Goal: Information Seeking & Learning: Learn about a topic

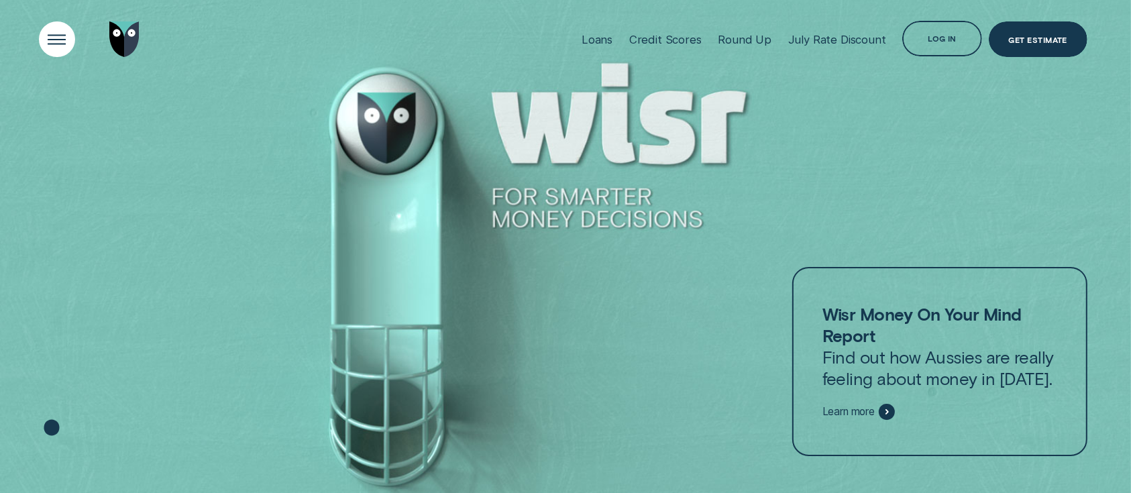
click at [62, 35] on div "Open Menu" at bounding box center [57, 39] width 50 height 50
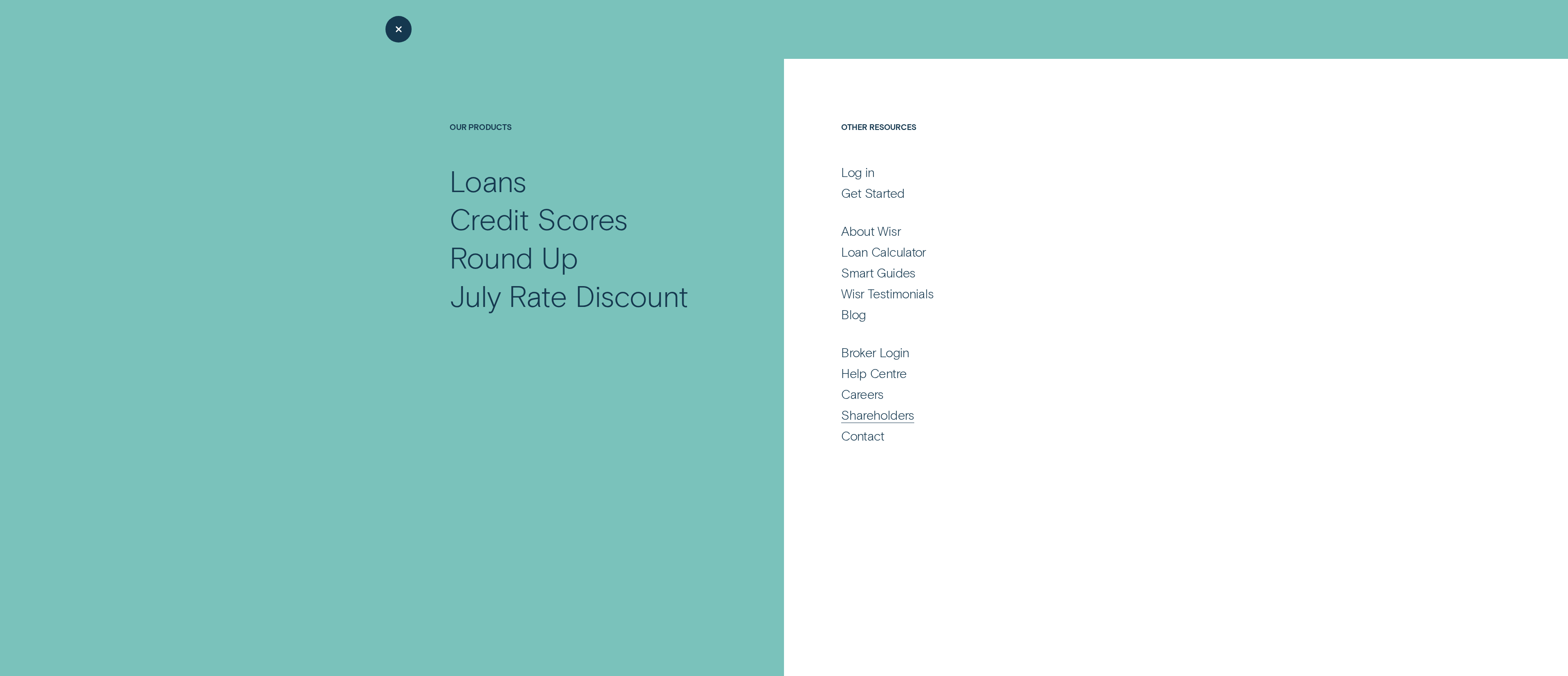
click at [688, 300] on div "Shareholders" at bounding box center [878, 414] width 73 height 16
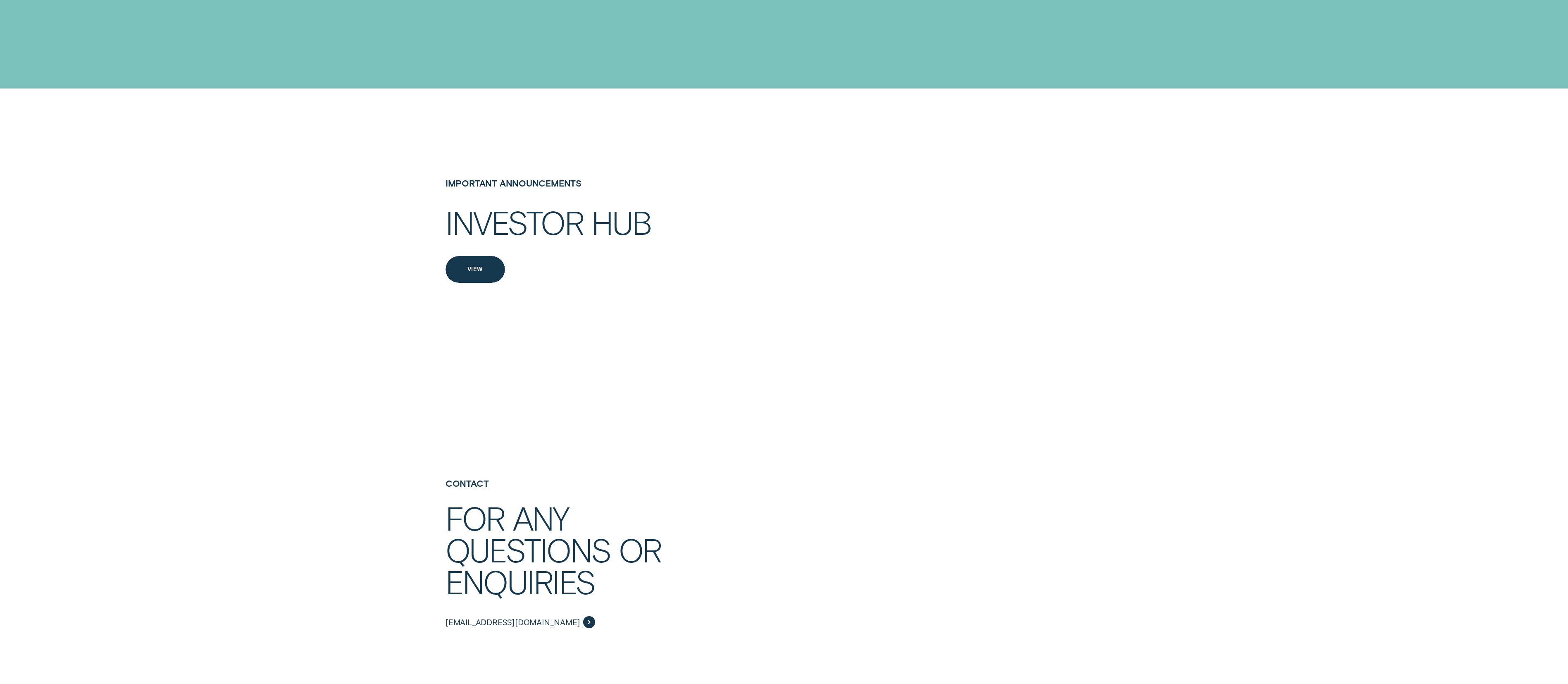
scroll to position [1793, 0]
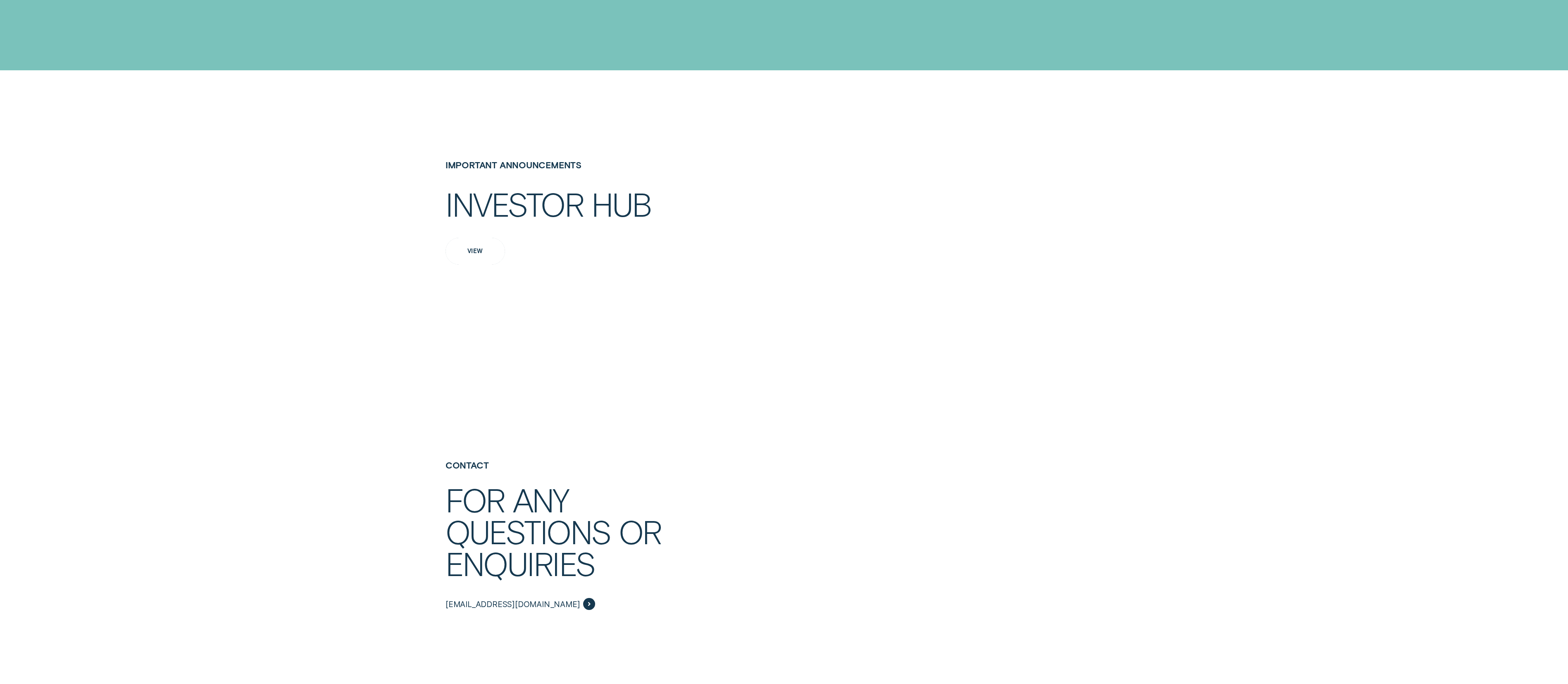
click at [458, 238] on div "View" at bounding box center [475, 251] width 60 height 27
